Goal: Transaction & Acquisition: Download file/media

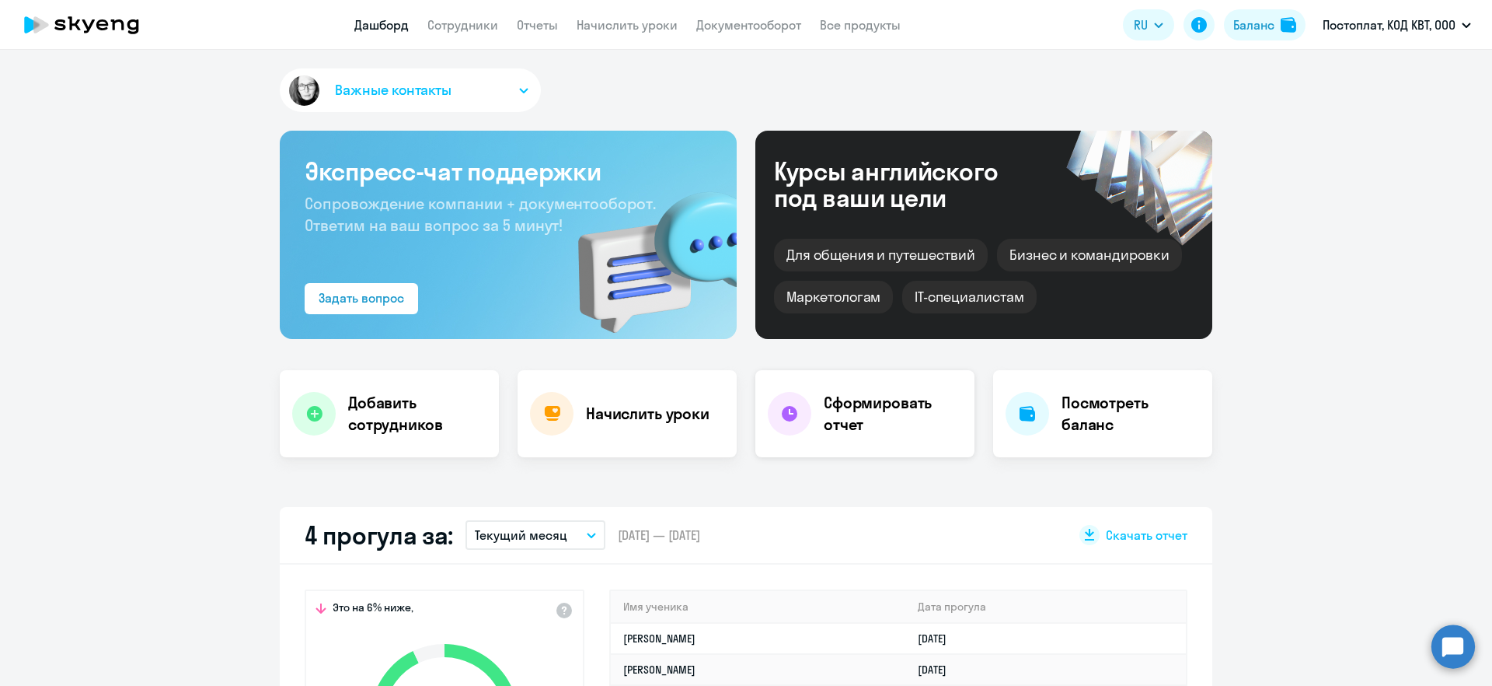
select select "30"
click at [904, 403] on h4 "Сформировать отчет" at bounding box center [893, 414] width 138 height 44
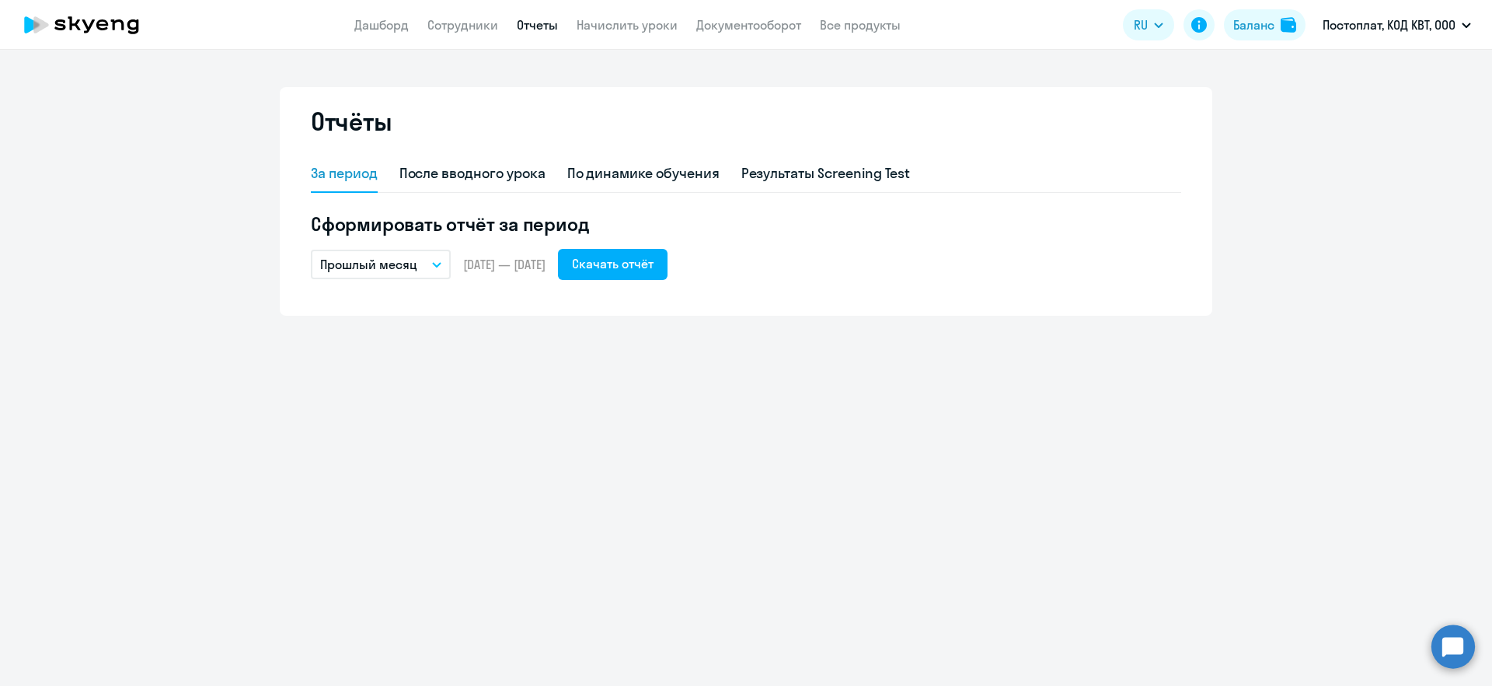
click at [415, 258] on p "Прошлый месяц" at bounding box center [368, 264] width 97 height 19
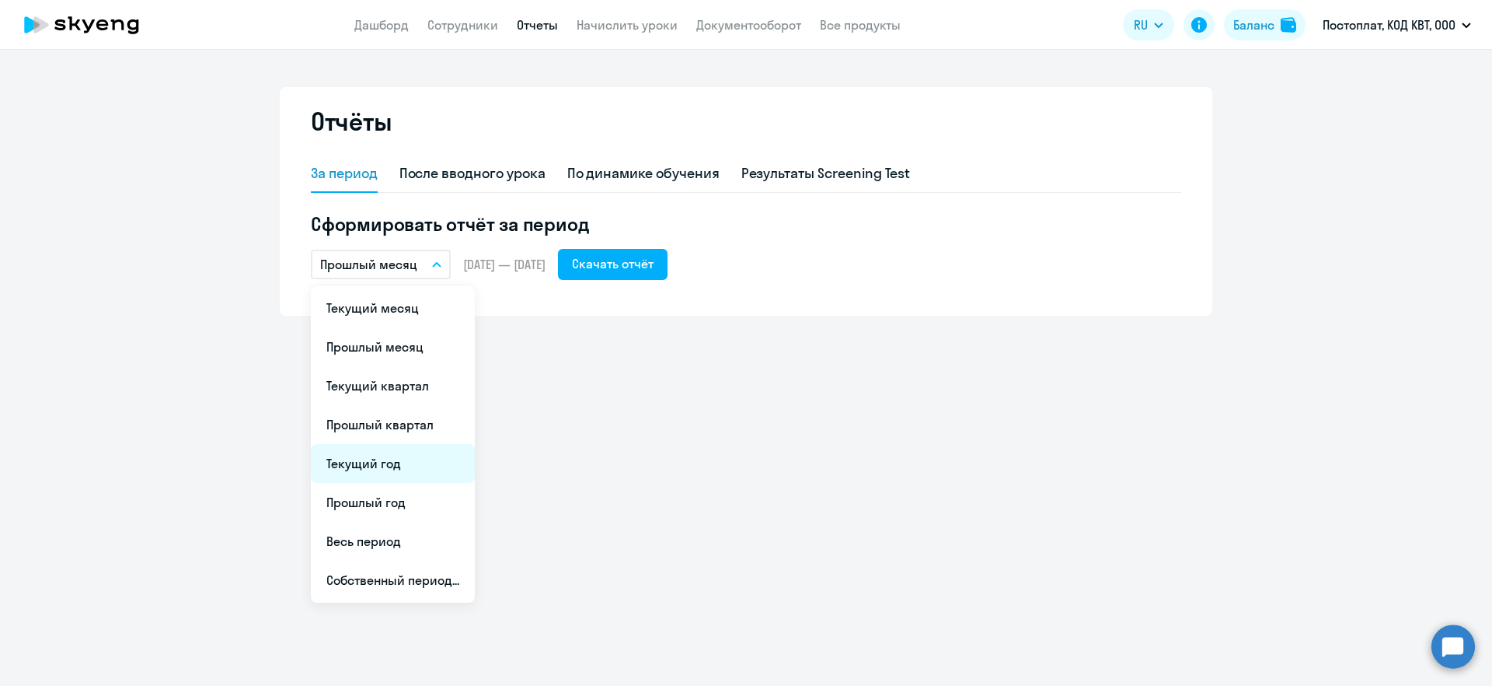
click at [378, 463] on li "Текущий год" at bounding box center [393, 463] width 164 height 39
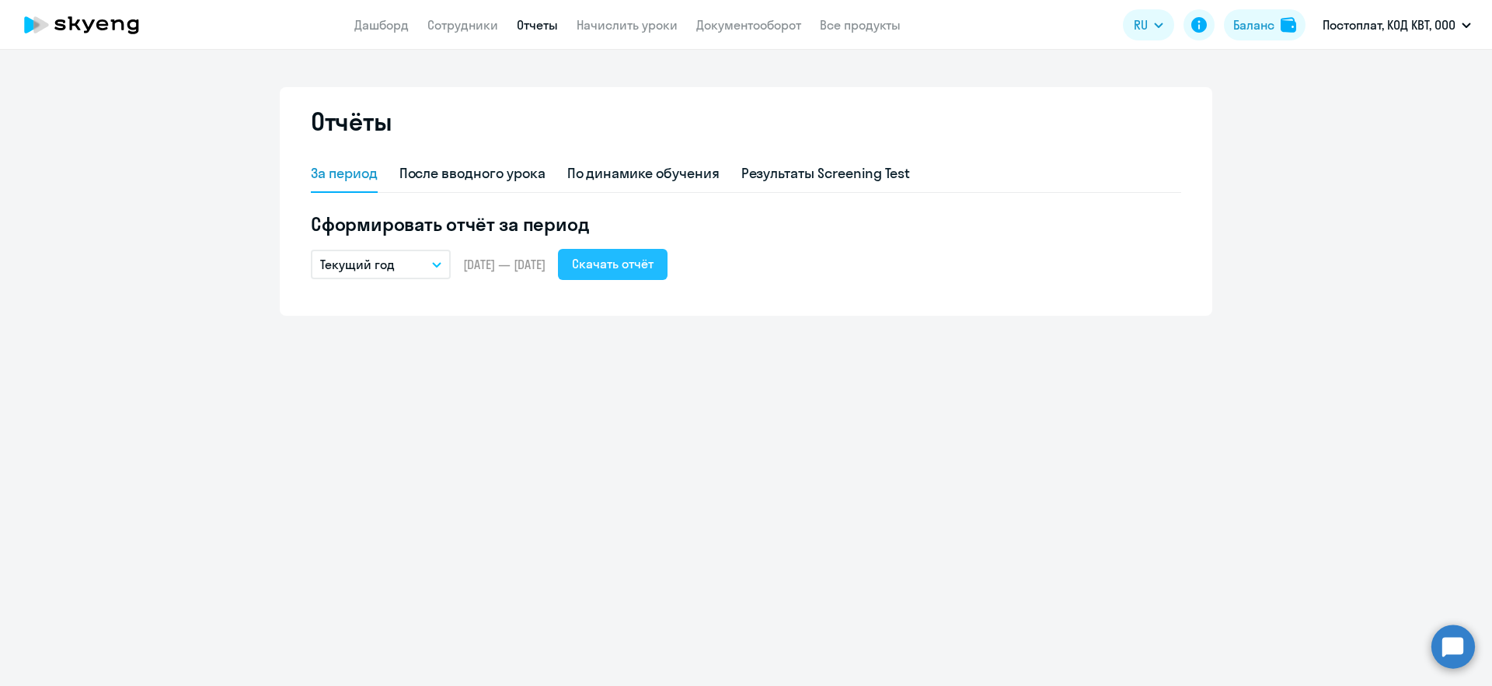
click at [654, 271] on div "Скачать отчёт" at bounding box center [613, 263] width 82 height 19
click at [745, 24] on link "Документооборот" at bounding box center [748, 25] width 105 height 16
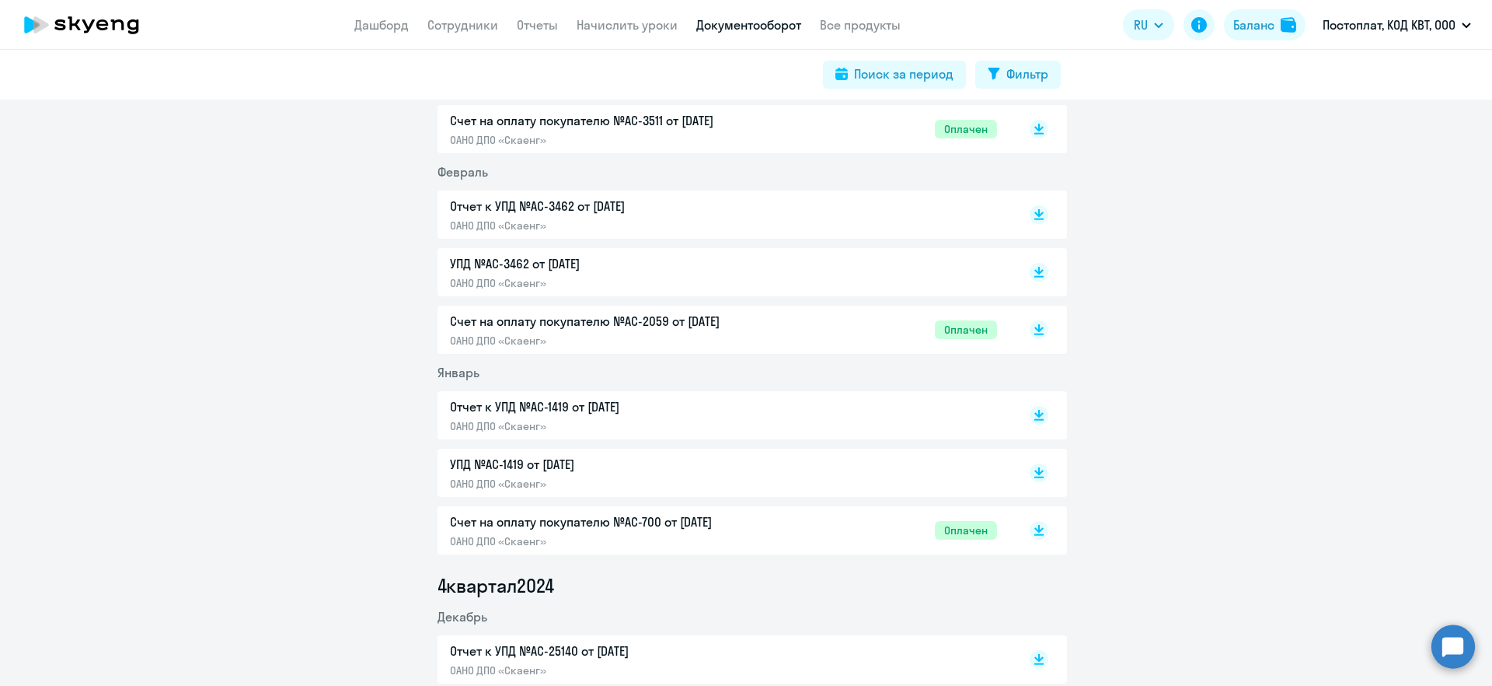
scroll to position [1500, 0]
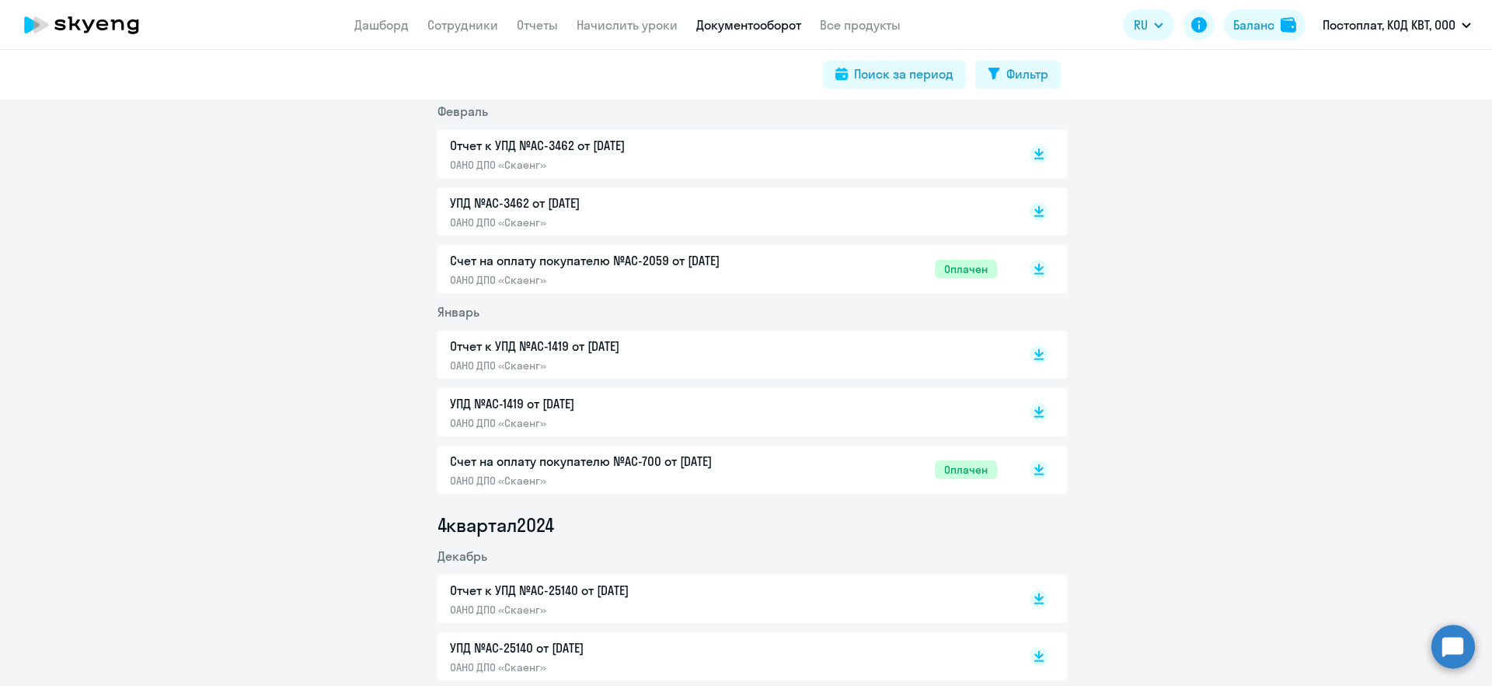
click at [607, 409] on p "УПД №AC-1419 от [DATE]" at bounding box center [613, 403] width 326 height 19
click at [559, 211] on p "УПД №AC-3462 от [DATE]" at bounding box center [613, 203] width 326 height 19
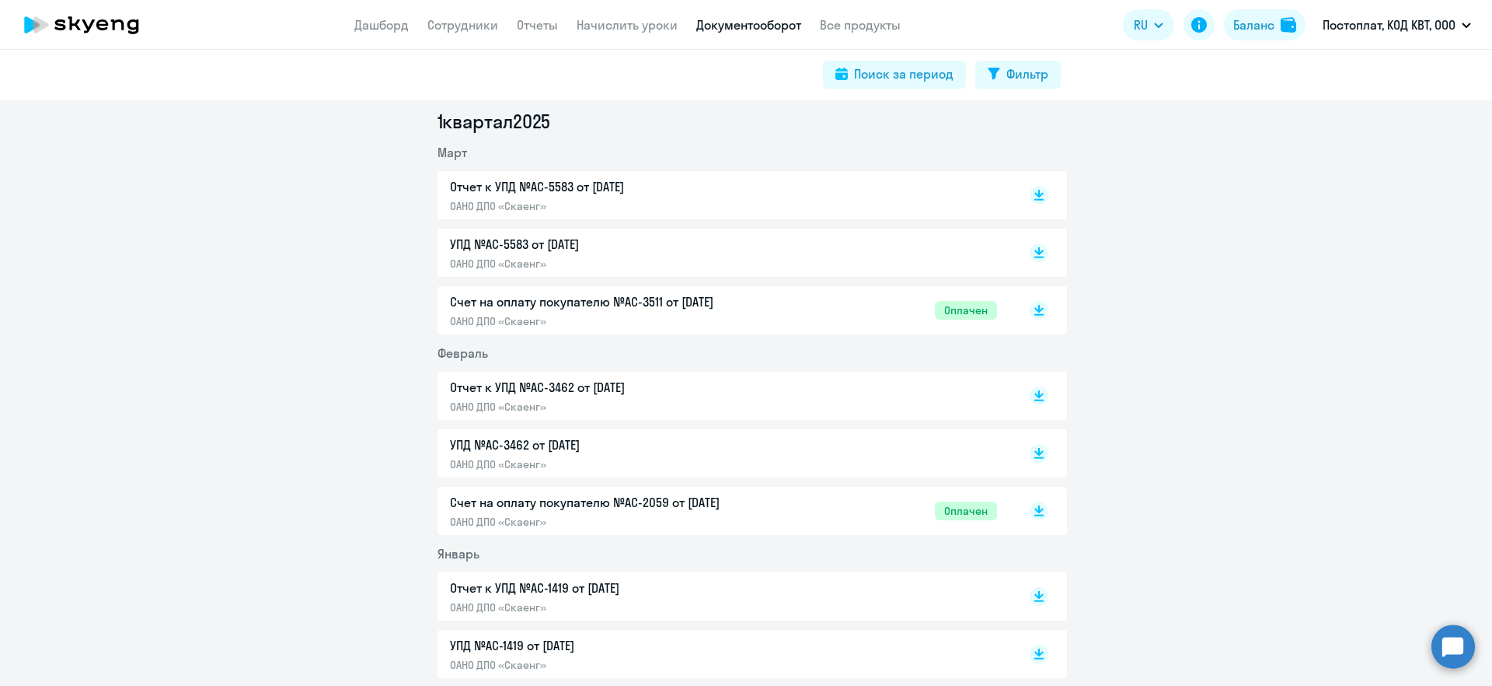
scroll to position [1258, 0]
click at [644, 247] on p "УПД №AC-5583 от [DATE]" at bounding box center [613, 245] width 326 height 19
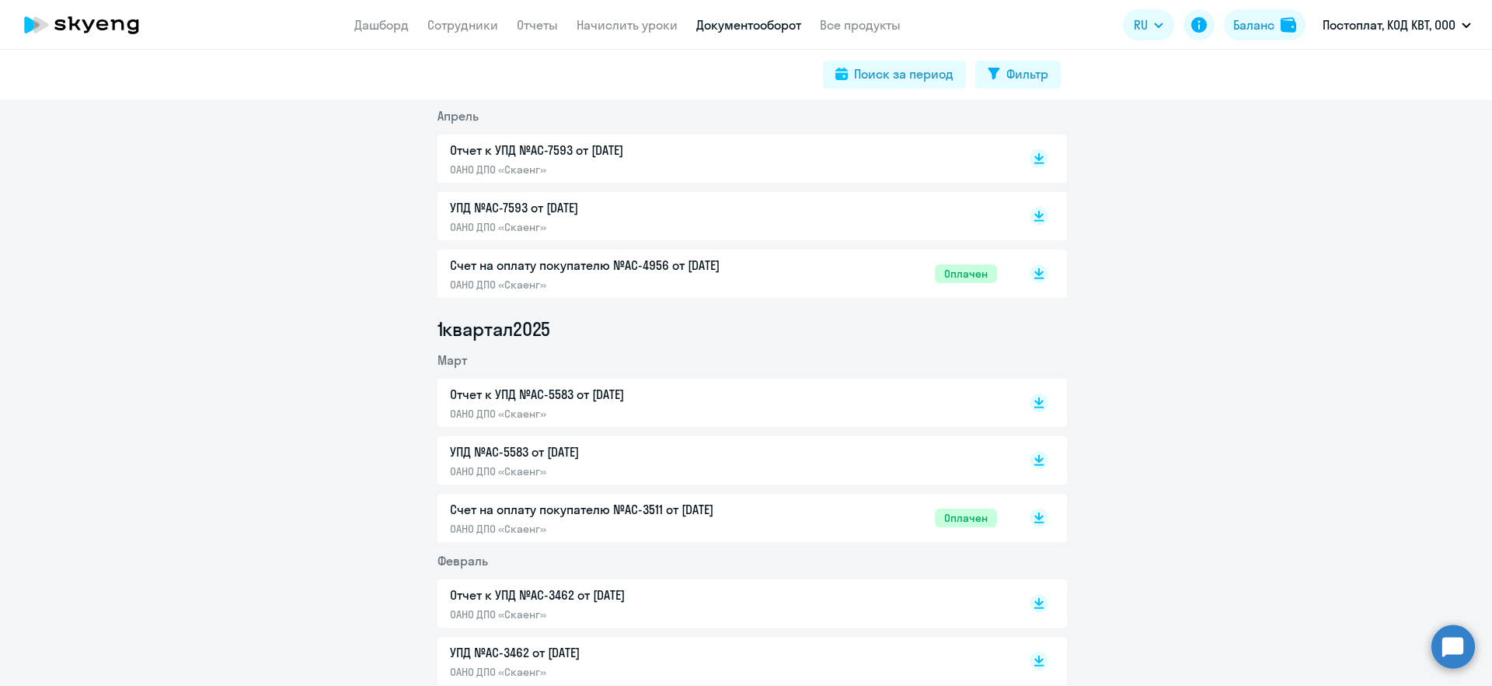
scroll to position [994, 0]
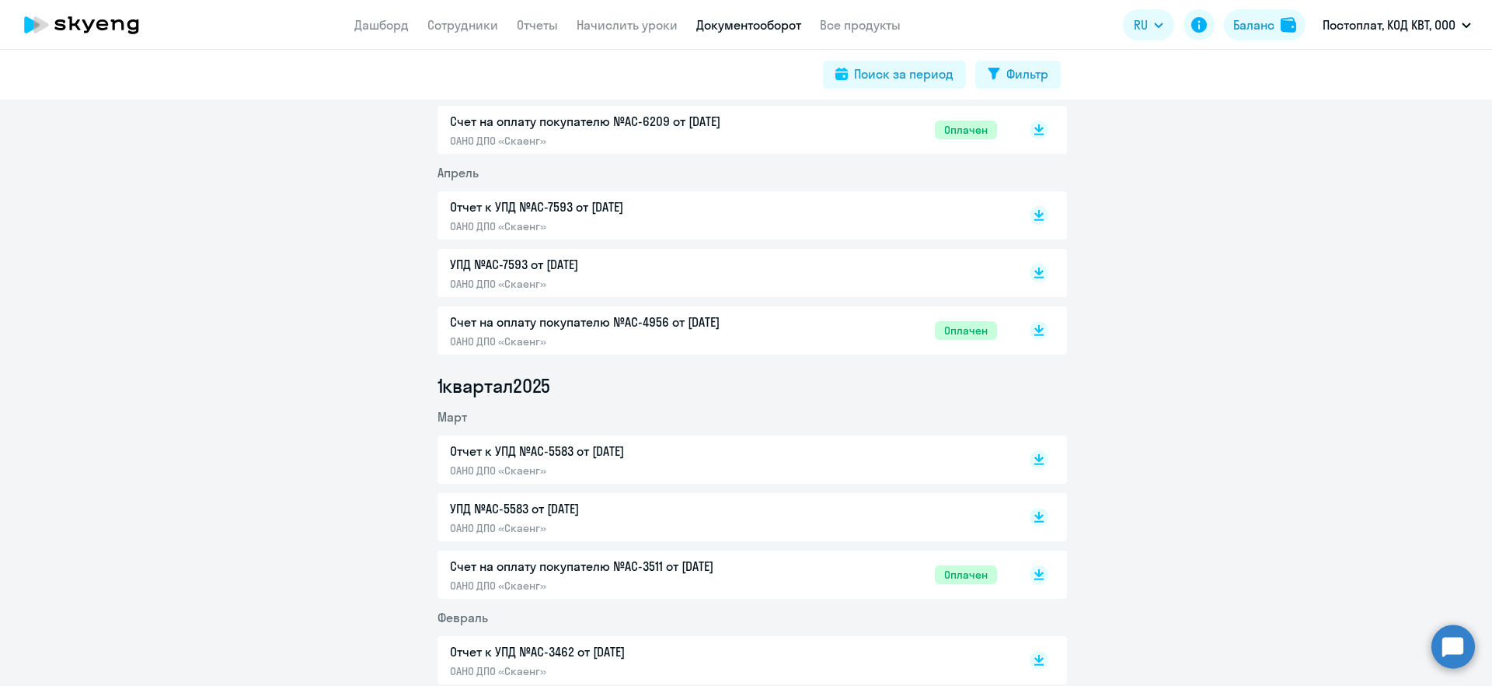
click at [675, 274] on div "УПД №AC-7593 от [DATE] ОАНО ДПО «Скаенг»" at bounding box center [613, 273] width 326 height 36
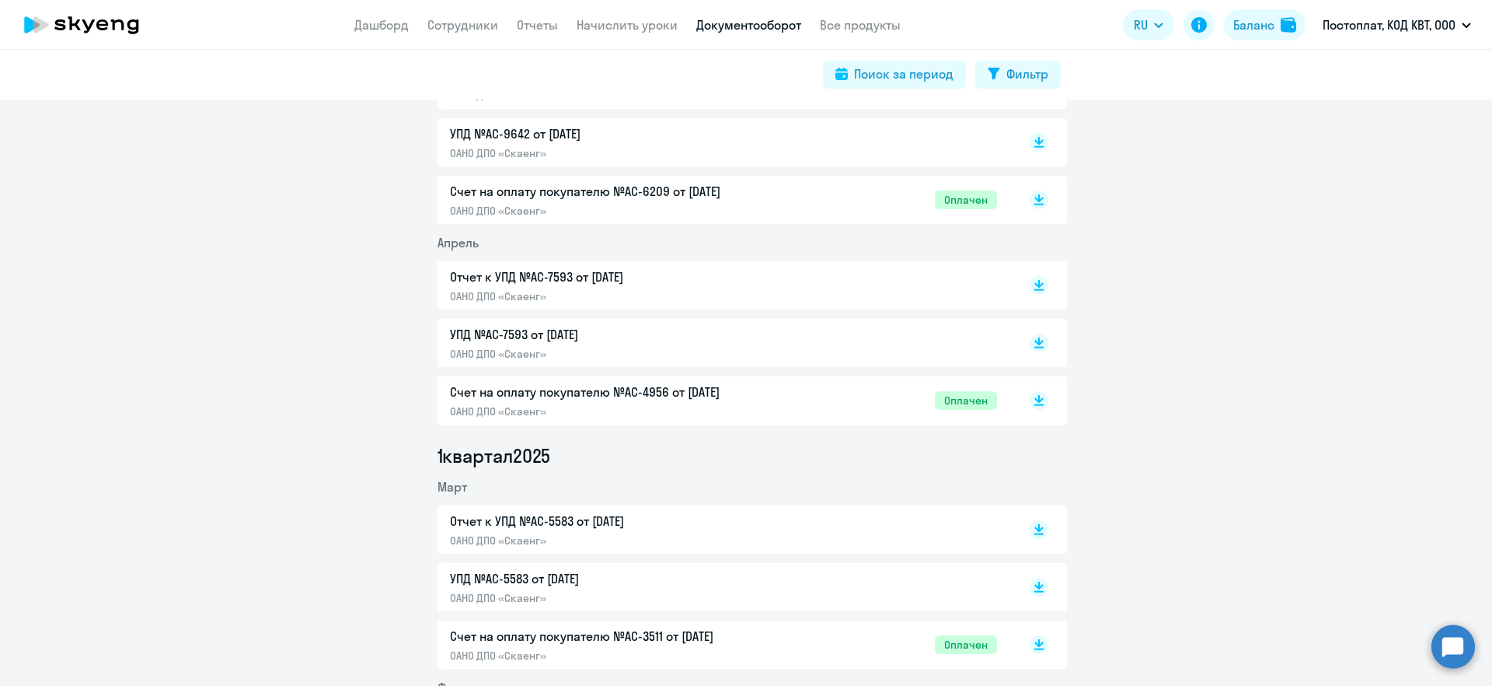
scroll to position [701, 0]
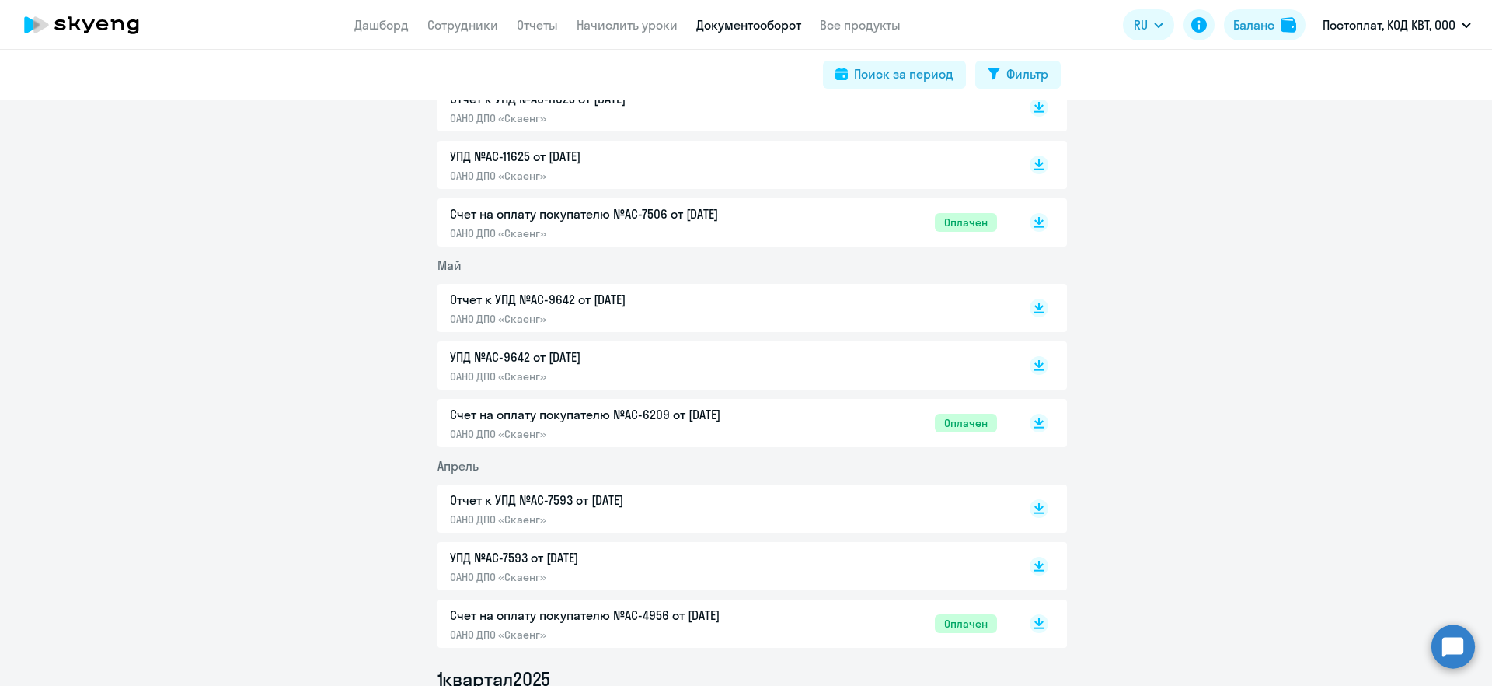
click at [621, 358] on p "УПД №AC-9642 от [DATE]" at bounding box center [613, 356] width 326 height 19
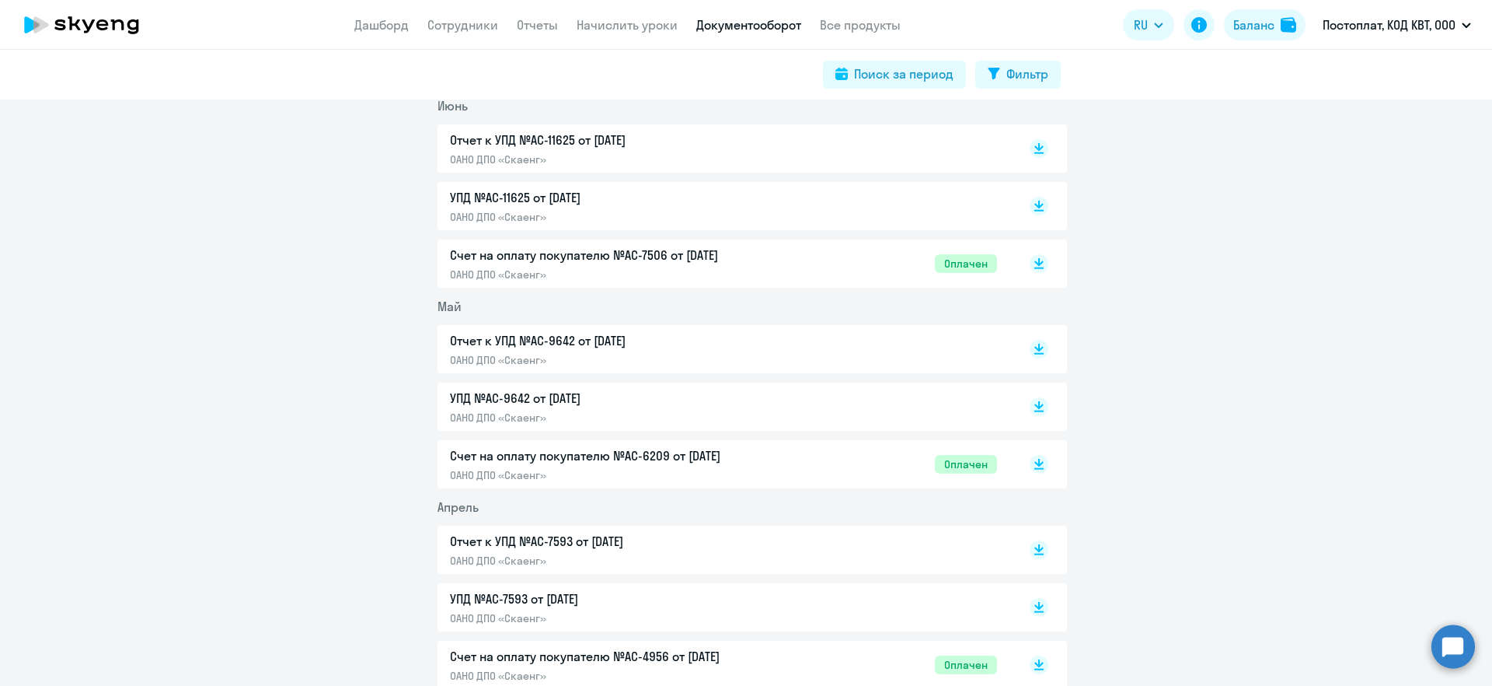
scroll to position [641, 0]
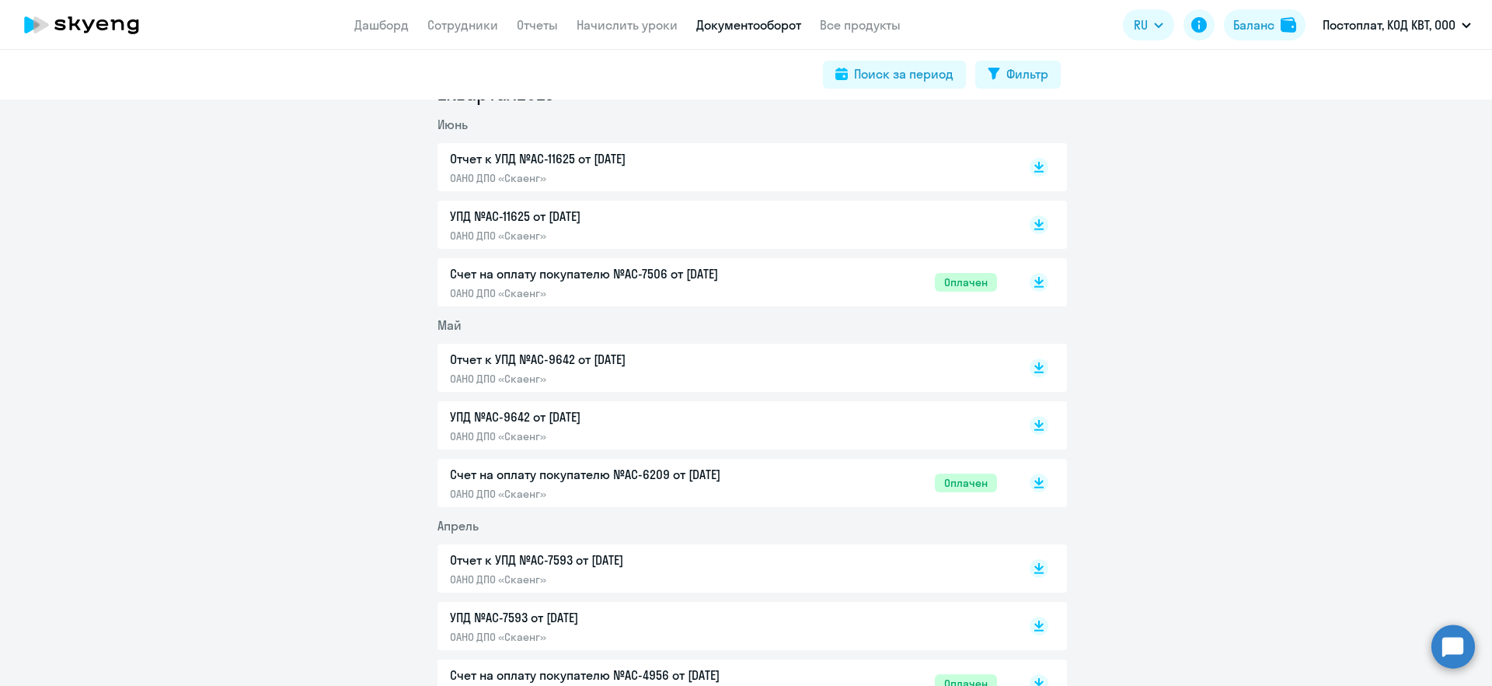
click at [816, 227] on div "УПД №AC-11625 от [DATE] ОАНО ДПО «Скаенг»" at bounding box center [723, 225] width 547 height 36
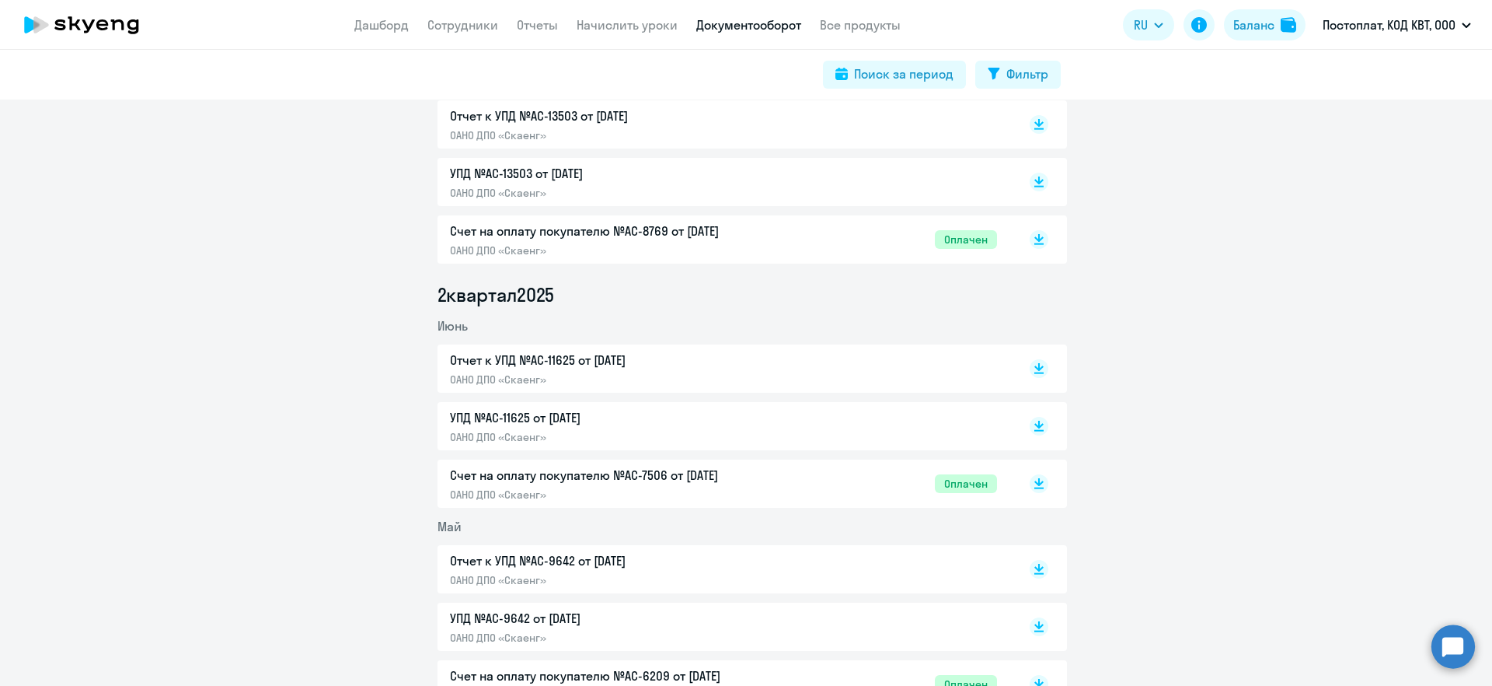
scroll to position [305, 0]
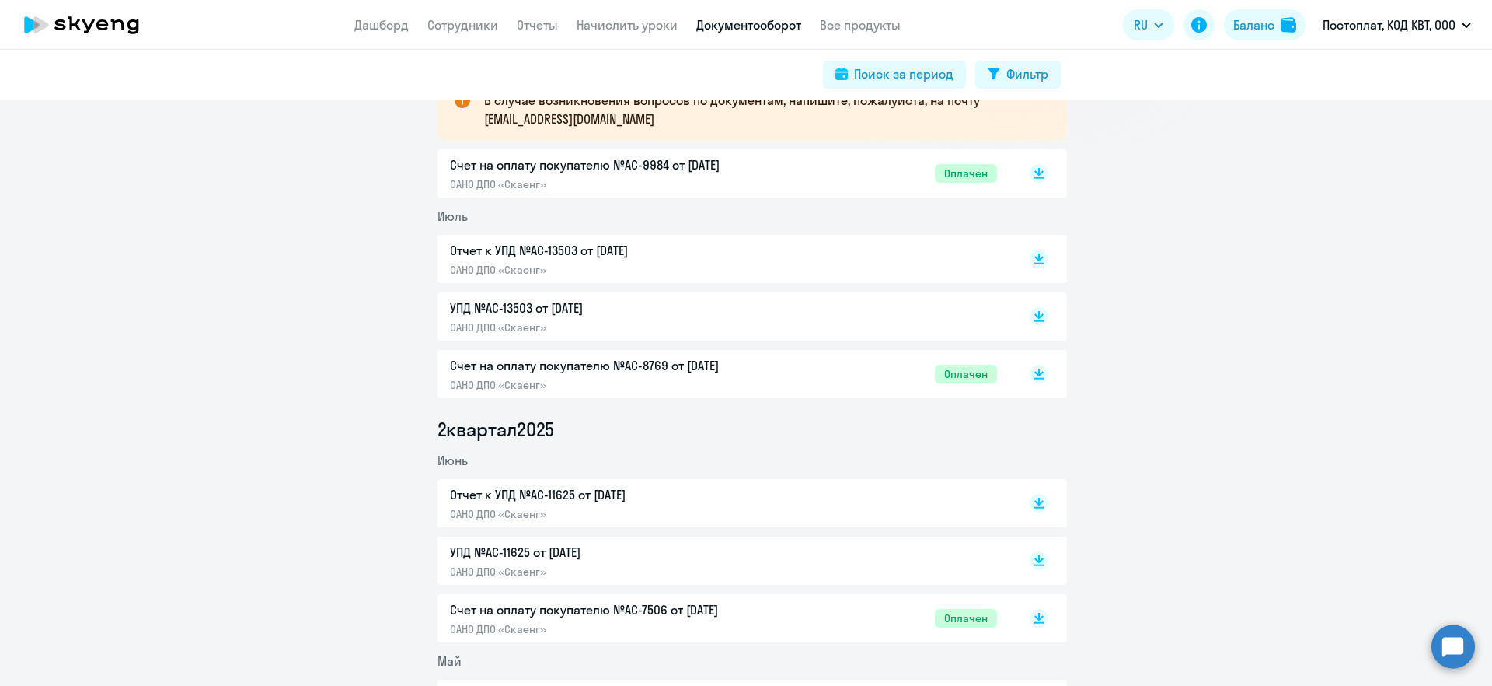
click at [698, 318] on div "УПД №AC-13503 от [DATE] ОАНО ДПО «Скаенг»" at bounding box center [613, 316] width 326 height 36
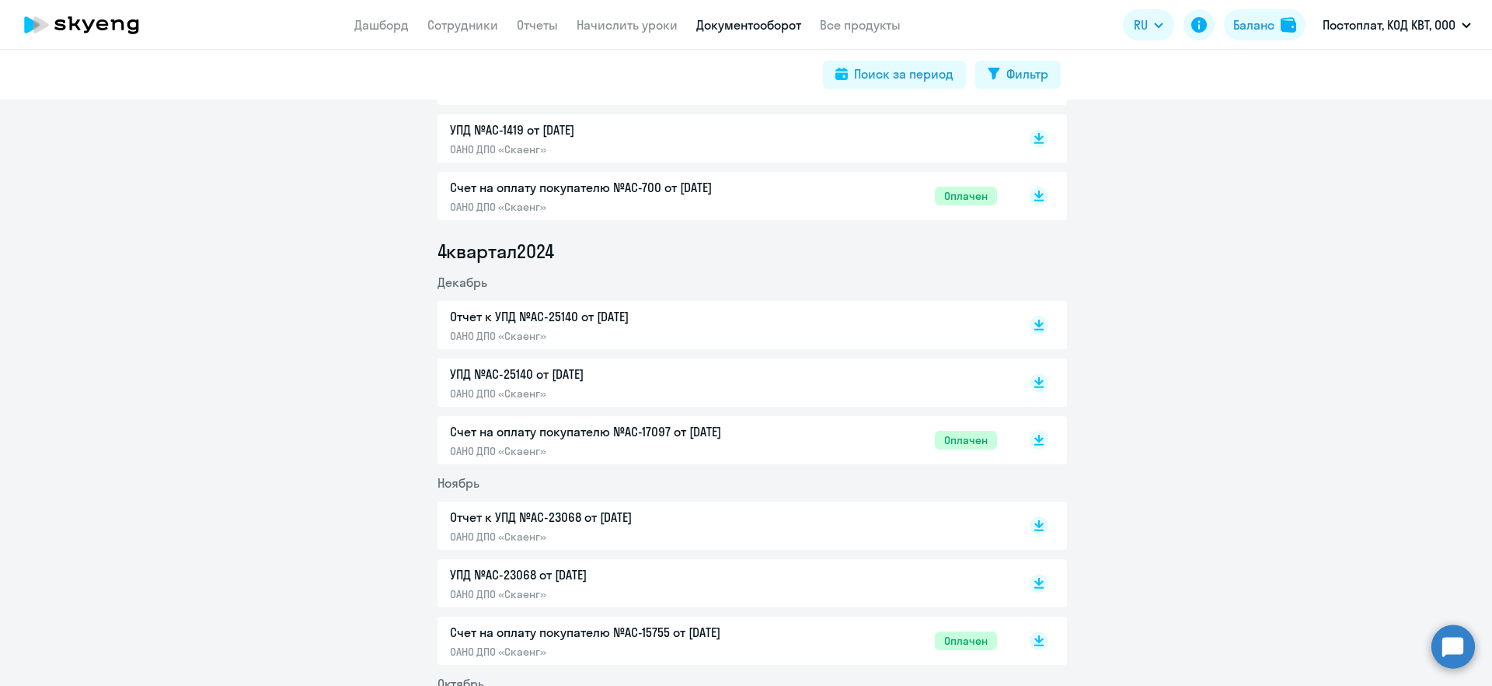
scroll to position [1777, 0]
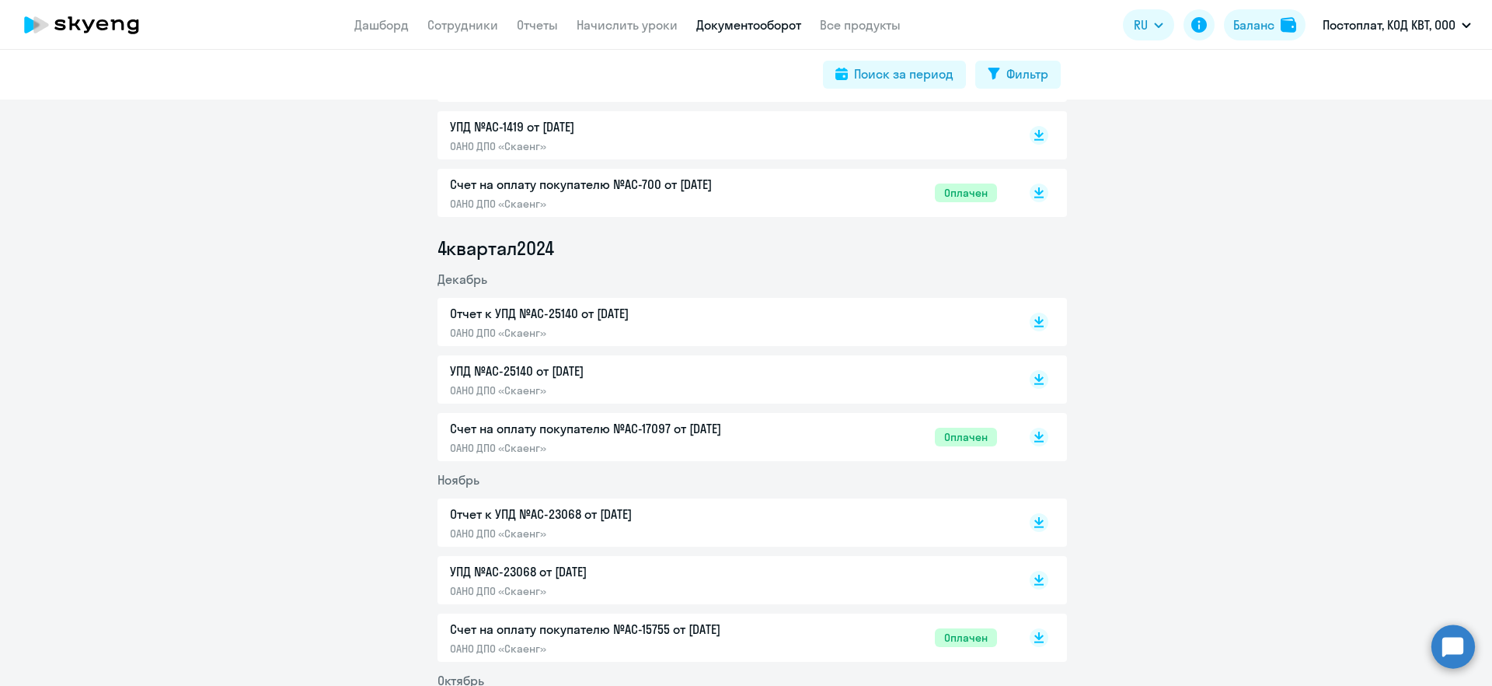
click at [647, 387] on p "ОАНО ДПО «Скаенг»" at bounding box center [613, 390] width 326 height 14
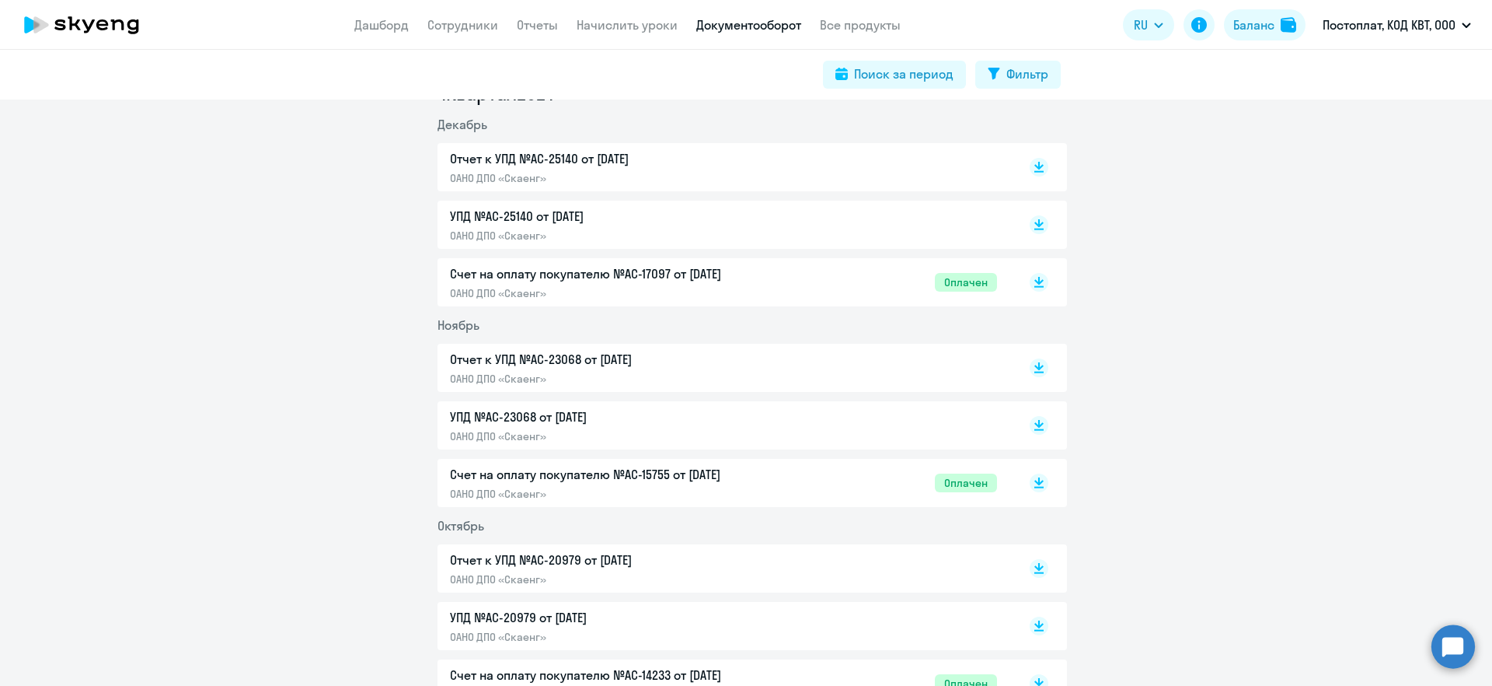
scroll to position [2022, 0]
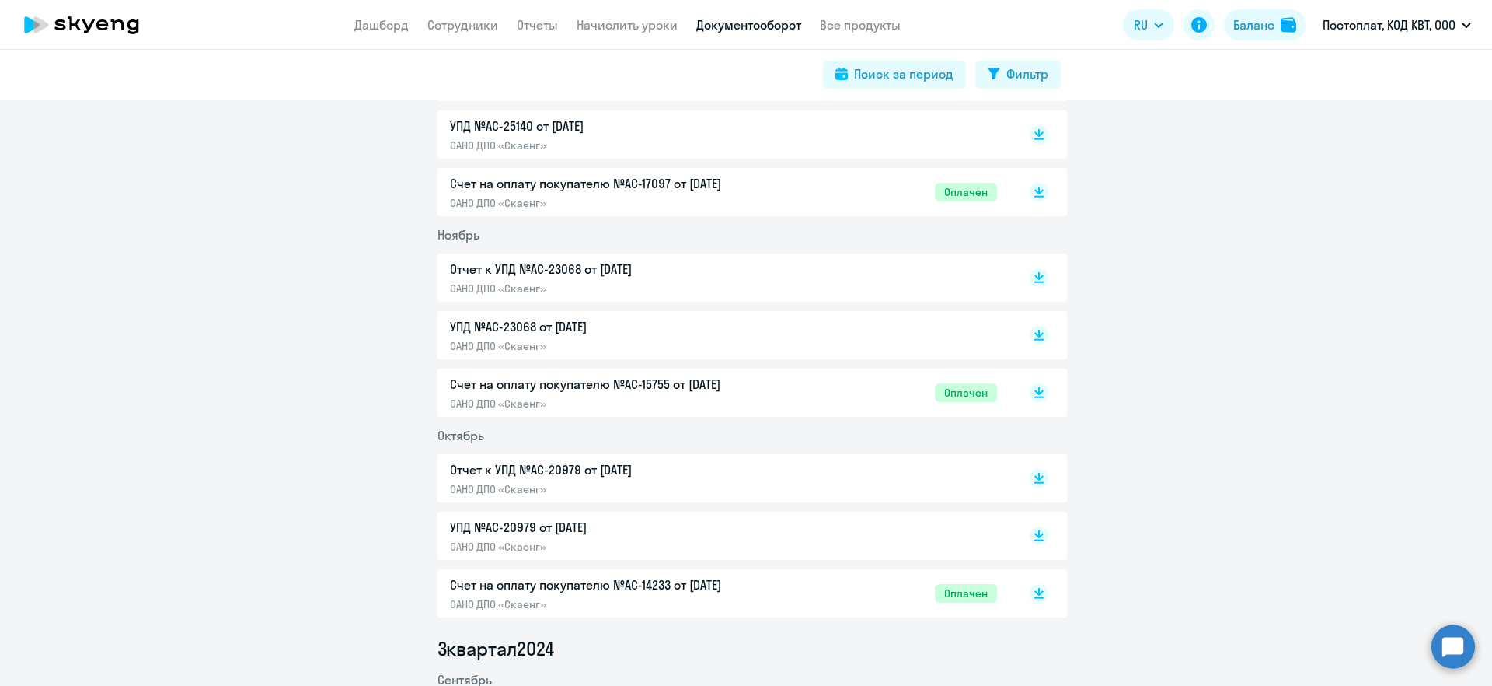
click at [729, 323] on p "УПД №AC-23068 от [DATE]" at bounding box center [613, 326] width 326 height 19
